Goal: Check status

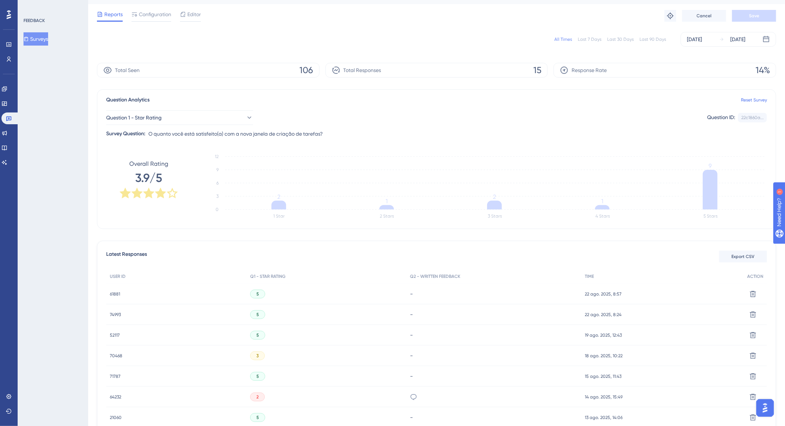
click at [564, 40] on div "All Times" at bounding box center [563, 39] width 18 height 6
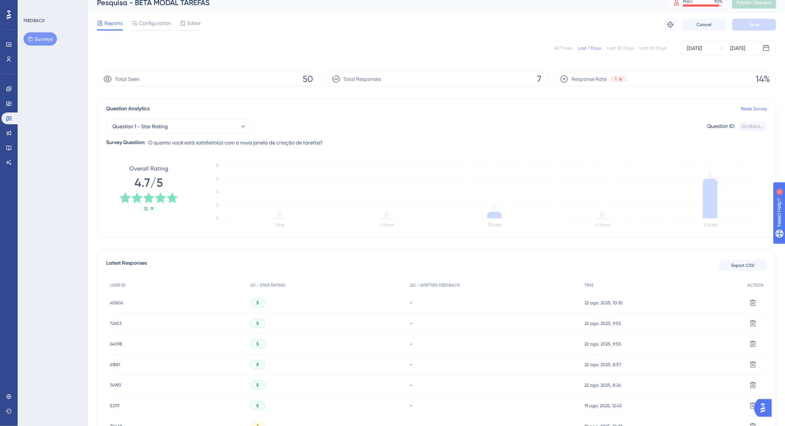
click at [558, 47] on div "All Times" at bounding box center [563, 48] width 18 height 6
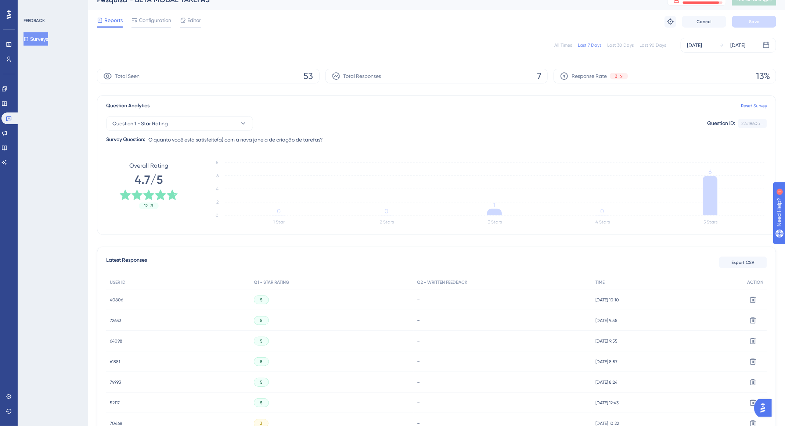
click at [558, 47] on div "All Times" at bounding box center [563, 45] width 18 height 6
